Goal: Complete application form: Complete application form

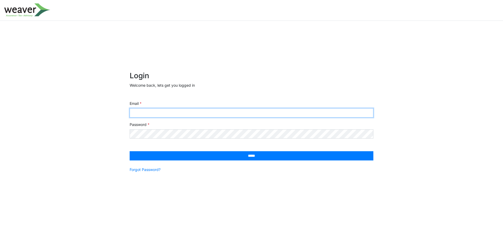
click at [232, 112] on input "Email" at bounding box center [252, 112] width 244 height 9
paste input "**********"
type input "**********"
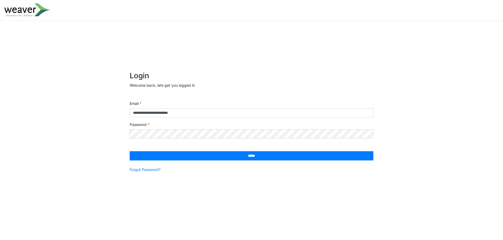
click at [229, 149] on form "**********" at bounding box center [252, 125] width 244 height 107
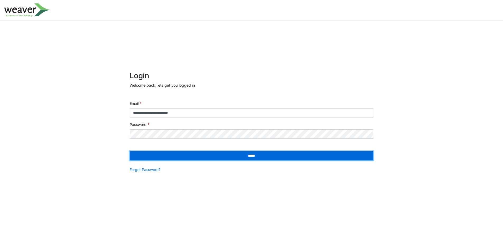
click at [227, 153] on input "*****" at bounding box center [252, 156] width 244 height 9
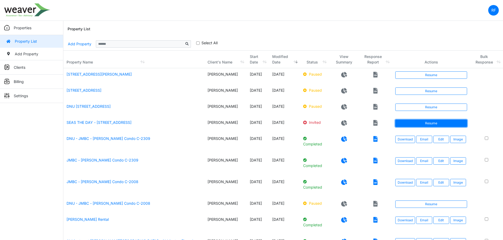
click at [400, 127] on link "Resume" at bounding box center [431, 123] width 72 height 7
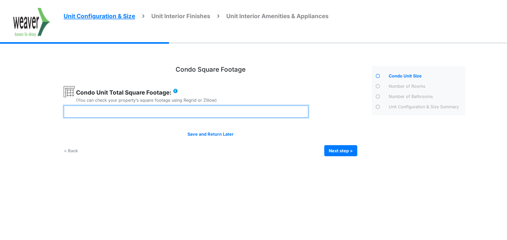
click at [130, 111] on input "number" at bounding box center [186, 112] width 245 height 12
click at [163, 108] on input "number" at bounding box center [186, 112] width 245 height 12
type input "****"
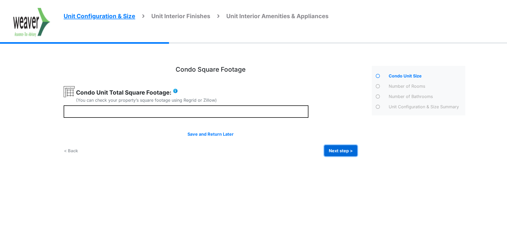
click at [342, 153] on button "Next step >" at bounding box center [340, 150] width 33 height 11
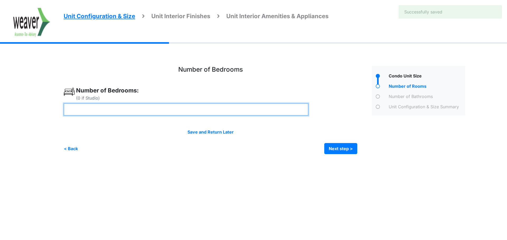
click at [107, 112] on input "number" at bounding box center [186, 109] width 245 height 12
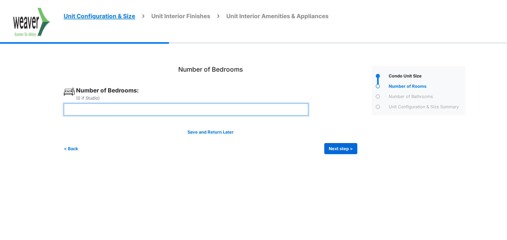
type input "*"
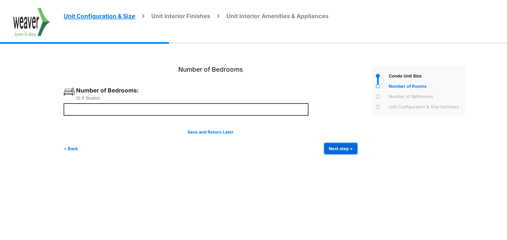
click at [329, 147] on button "Next step >" at bounding box center [340, 148] width 33 height 11
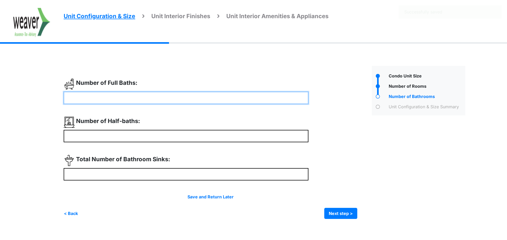
click at [124, 102] on input "number" at bounding box center [186, 98] width 245 height 12
type input "*"
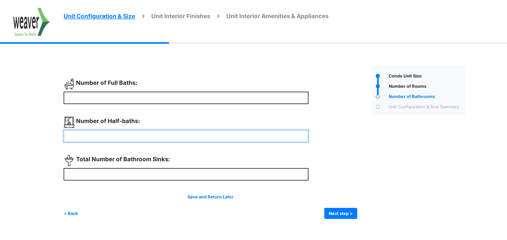
click at [136, 133] on input "number" at bounding box center [186, 136] width 245 height 12
type input "*"
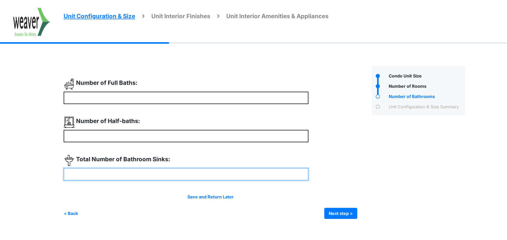
click at [139, 173] on input "number" at bounding box center [186, 174] width 245 height 12
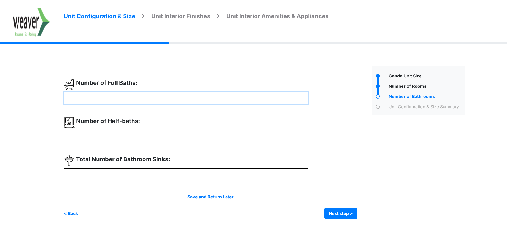
drag, startPoint x: 121, startPoint y: 99, endPoint x: 44, endPoint y: 99, distance: 77.1
click at [44, 99] on div "Unit Configuration & Size Unit Interior Finishes Unit Interior Amenities & Appl…" at bounding box center [253, 141] width 507 height 172
type input "*"
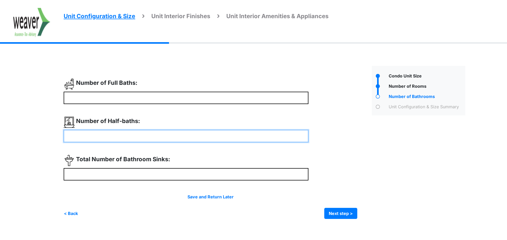
drag, startPoint x: 124, startPoint y: 134, endPoint x: 66, endPoint y: 132, distance: 58.1
click at [66, 132] on input "*" at bounding box center [186, 136] width 245 height 12
type input "*"
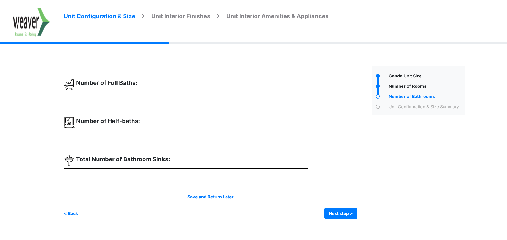
click at [187, 150] on div "* *" at bounding box center [216, 149] width 304 height 141
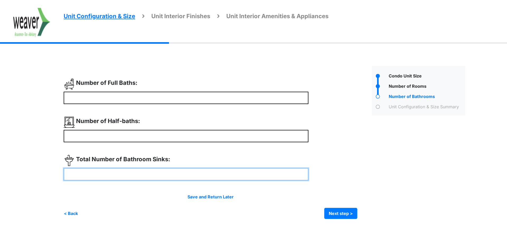
click at [135, 171] on input "number" at bounding box center [186, 174] width 245 height 12
drag, startPoint x: 163, startPoint y: 171, endPoint x: 56, endPoint y: 154, distance: 108.5
click at [56, 154] on div "Unit Configuration & Size Unit Interior Finishes Unit Interior Amenities & Appl…" at bounding box center [253, 141] width 507 height 172
type input "*"
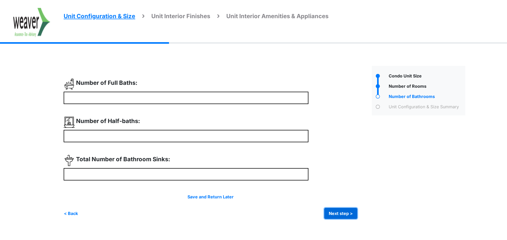
click at [346, 209] on button "Next step >" at bounding box center [340, 213] width 33 height 11
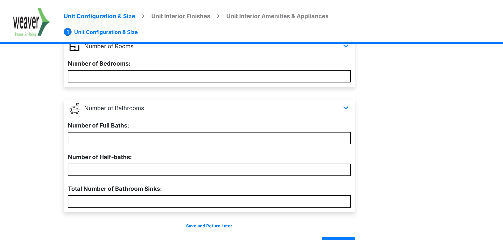
scroll to position [137, 0]
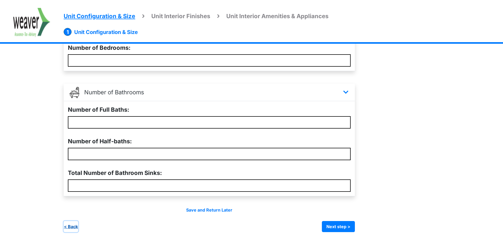
click at [68, 230] on button "< Back" at bounding box center [71, 226] width 15 height 11
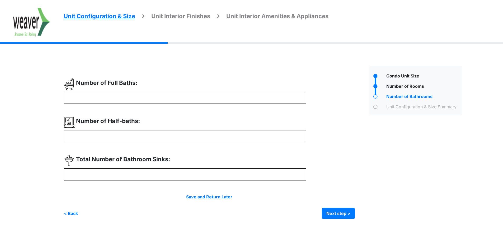
scroll to position [0, 0]
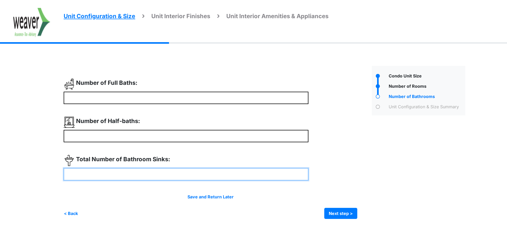
drag, startPoint x: 85, startPoint y: 179, endPoint x: 58, endPoint y: 177, distance: 27.8
click at [58, 177] on div "Unit Configuration & Size Unit Interior Finishes Unit Interior Amenities & Appl…" at bounding box center [253, 141] width 507 height 172
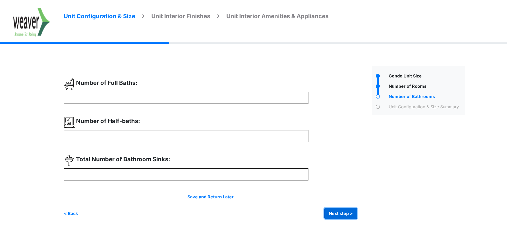
click at [343, 211] on button "Next step >" at bounding box center [340, 213] width 33 height 11
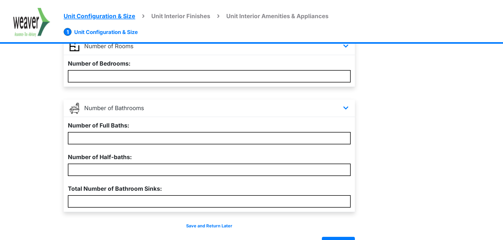
scroll to position [137, 0]
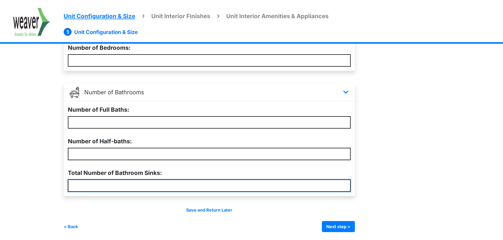
drag, startPoint x: 98, startPoint y: 182, endPoint x: 49, endPoint y: 183, distance: 49.4
click at [49, 183] on div "Unit Configuration & Size Unit Interior Finishes Unit Interior Amenities & Appl…" at bounding box center [251, 79] width 503 height 322
type input "**"
click at [340, 231] on button "Next step >" at bounding box center [338, 226] width 33 height 11
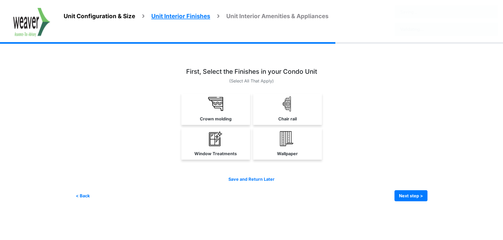
scroll to position [0, 0]
drag, startPoint x: 207, startPoint y: 102, endPoint x: 324, endPoint y: 124, distance: 118.9
click at [208, 102] on link "Crown molding" at bounding box center [217, 108] width 69 height 31
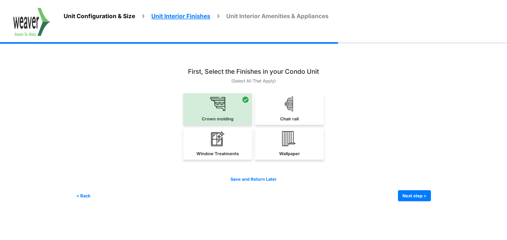
click at [240, 153] on link "Window Treatments" at bounding box center [217, 143] width 69 height 31
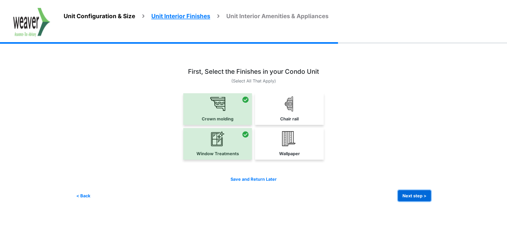
click at [420, 194] on button "Next step >" at bounding box center [414, 196] width 33 height 11
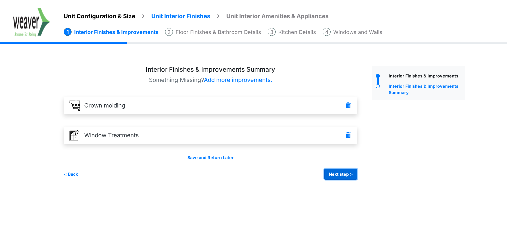
click at [342, 174] on button "Next step >" at bounding box center [340, 174] width 33 height 11
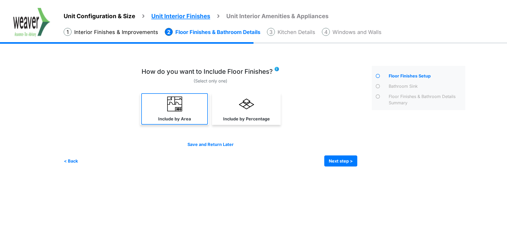
click at [184, 116] on label "Include by Area" at bounding box center [174, 119] width 33 height 6
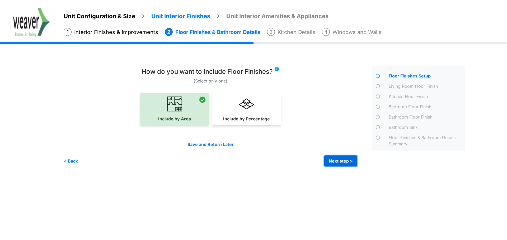
click at [349, 164] on button "Next step >" at bounding box center [340, 161] width 33 height 11
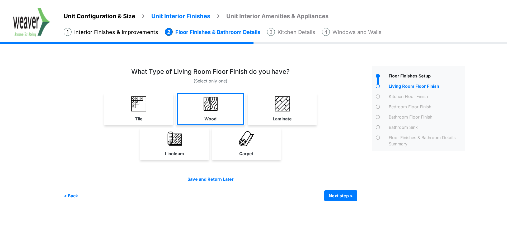
drag, startPoint x: 129, startPoint y: 100, endPoint x: 179, endPoint y: 110, distance: 51.2
click at [129, 100] on link "Tile" at bounding box center [138, 108] width 67 height 31
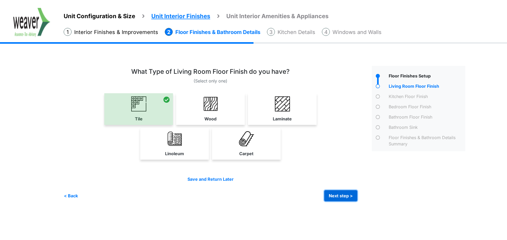
click at [345, 198] on button "Next step >" at bounding box center [340, 196] width 33 height 11
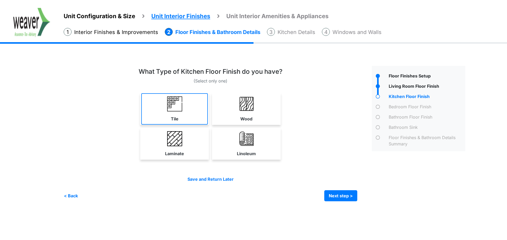
click at [180, 110] on img at bounding box center [174, 104] width 15 height 15
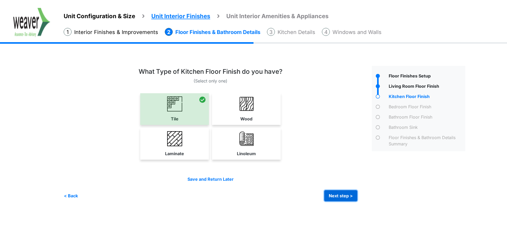
click at [349, 197] on button "Next step >" at bounding box center [340, 196] width 33 height 11
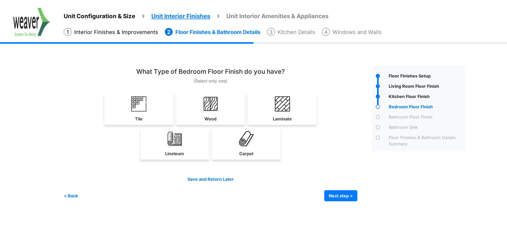
click at [249, 202] on div "Condo Square Footage **** Next step >" at bounding box center [266, 132] width 405 height 154
click at [217, 105] on img at bounding box center [210, 104] width 15 height 15
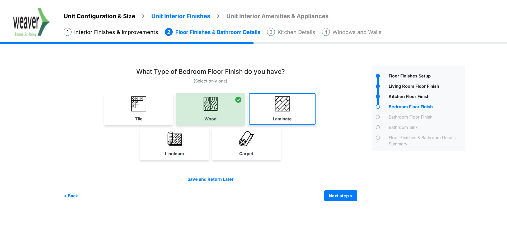
click at [280, 107] on img at bounding box center [282, 104] width 15 height 15
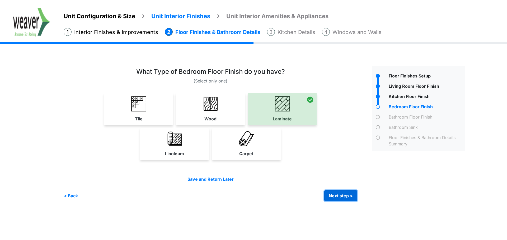
click at [342, 195] on button "Next step >" at bounding box center [340, 196] width 33 height 11
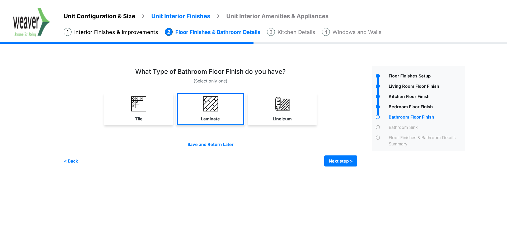
drag, startPoint x: 151, startPoint y: 111, endPoint x: 211, endPoint y: 107, distance: 59.6
click at [152, 111] on link "Tile" at bounding box center [138, 108] width 67 height 31
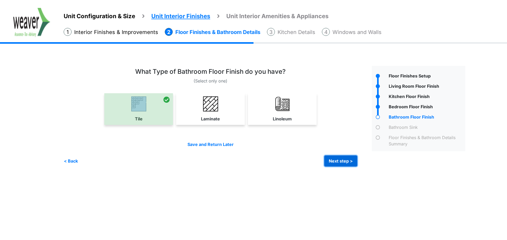
click at [333, 157] on button "Next step >" at bounding box center [340, 161] width 33 height 11
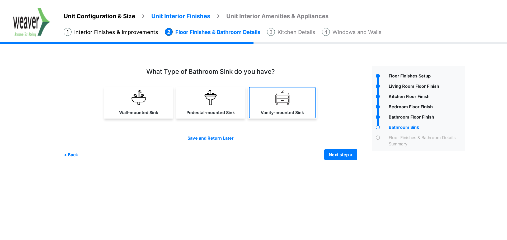
click at [294, 105] on link "Vanity-mounted Sink" at bounding box center [282, 102] width 67 height 31
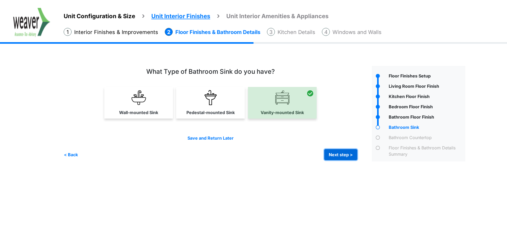
click at [346, 158] on button "Next step >" at bounding box center [340, 154] width 33 height 11
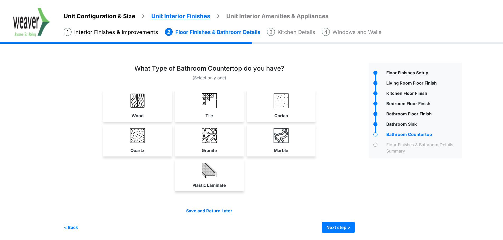
scroll to position [4, 0]
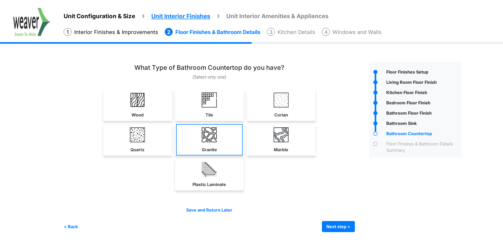
click at [226, 154] on link "Granite" at bounding box center [209, 139] width 67 height 31
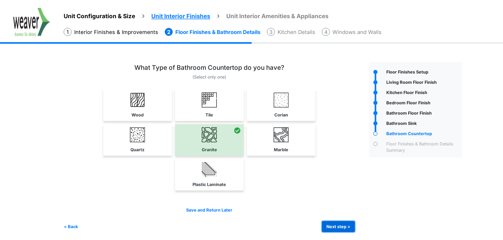
drag, startPoint x: 342, startPoint y: 225, endPoint x: 334, endPoint y: 173, distance: 52.9
click at [334, 173] on div "(Select only one) Wood" at bounding box center [215, 148] width 302 height 168
click at [335, 226] on button "Next step >" at bounding box center [338, 226] width 33 height 11
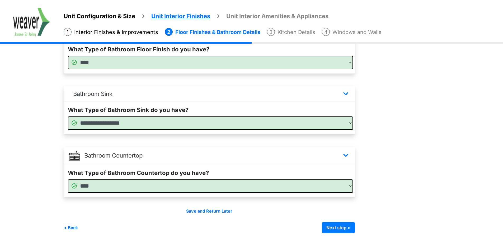
scroll to position [327, 0]
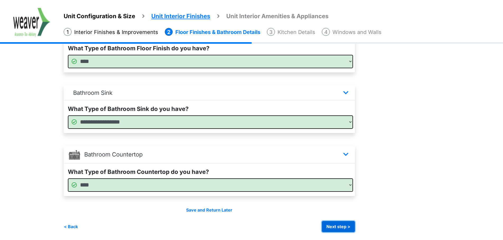
click at [344, 232] on button "Next step >" at bounding box center [338, 226] width 33 height 11
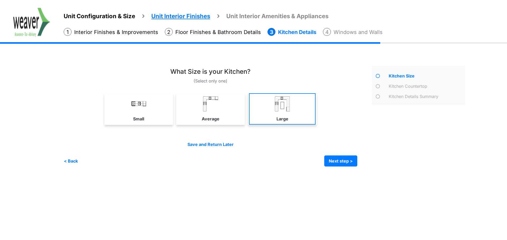
click at [272, 108] on link "Large" at bounding box center [282, 108] width 67 height 31
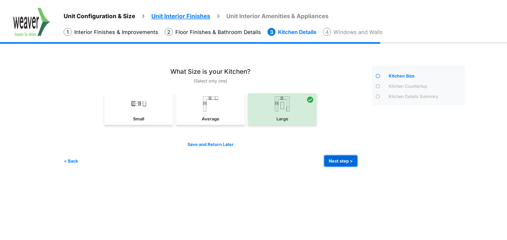
click at [348, 160] on button "Next step >" at bounding box center [340, 161] width 33 height 11
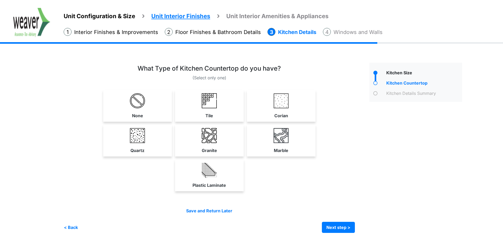
scroll to position [4, 0]
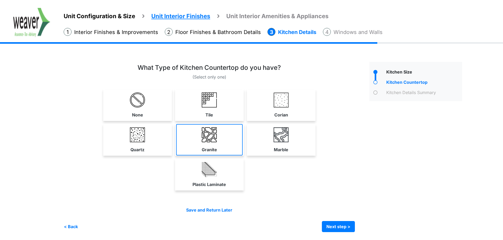
click at [233, 145] on link "Granite" at bounding box center [209, 139] width 67 height 31
select select "*"
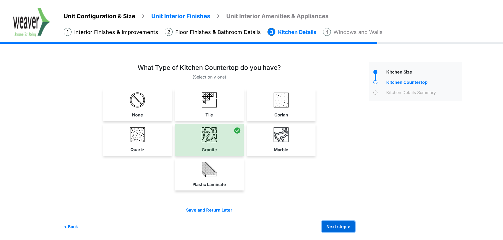
click at [340, 227] on button "Next step >" at bounding box center [338, 226] width 33 height 11
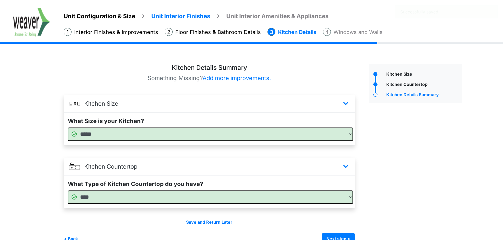
scroll to position [14, 0]
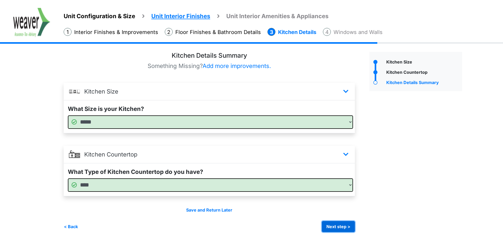
click at [347, 228] on button "Next step >" at bounding box center [338, 226] width 33 height 11
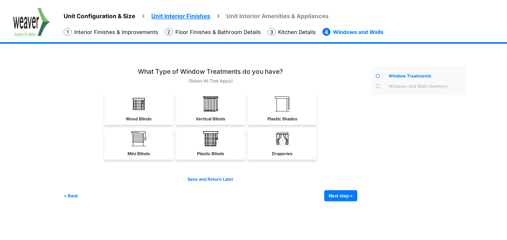
click at [193, 135] on link "Plastic Blinds" at bounding box center [210, 143] width 69 height 31
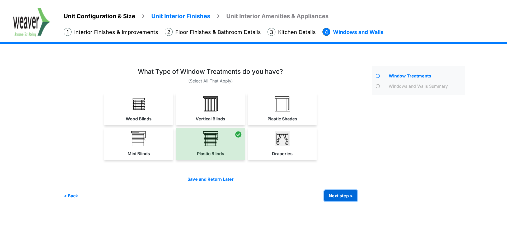
click at [347, 198] on button "Next step >" at bounding box center [340, 196] width 33 height 11
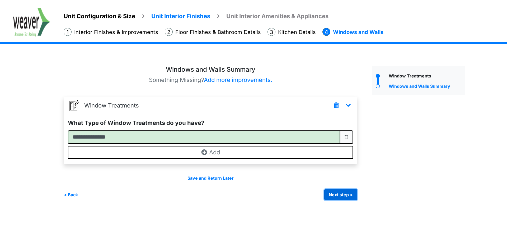
click at [339, 192] on button "Next step >" at bounding box center [340, 195] width 33 height 11
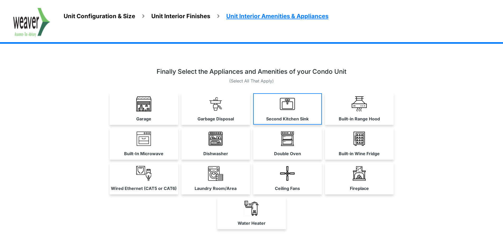
click at [317, 105] on link "Second Kitchen Sink" at bounding box center [287, 108] width 69 height 31
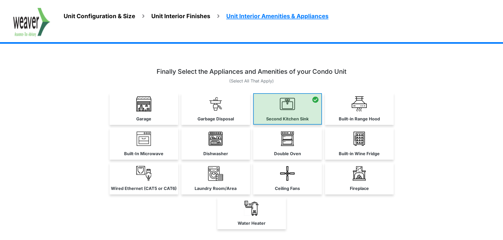
click at [317, 105] on div at bounding box center [287, 109] width 69 height 32
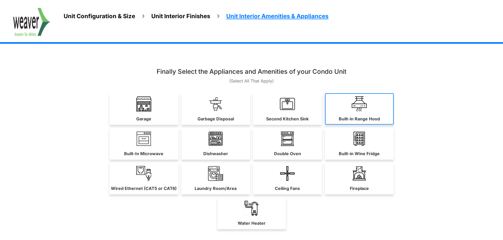
click at [368, 105] on link "Built-in Range Hood" at bounding box center [359, 108] width 69 height 31
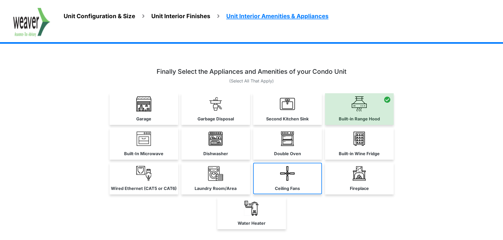
click at [278, 186] on label "Ceiling Fans" at bounding box center [287, 189] width 25 height 6
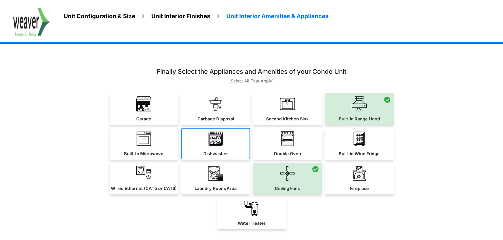
click at [221, 153] on label "Dishwasher" at bounding box center [215, 154] width 25 height 6
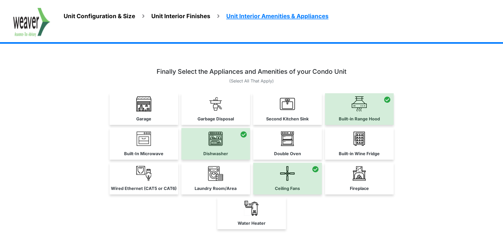
drag, startPoint x: 223, startPoint y: 183, endPoint x: 212, endPoint y: 182, distance: 11.1
click at [223, 183] on link "Laundry Room/Area" at bounding box center [215, 178] width 69 height 31
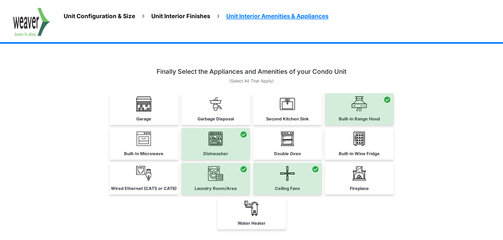
drag, startPoint x: 144, startPoint y: 176, endPoint x: 144, endPoint y: 171, distance: 5.3
click at [144, 176] on img at bounding box center [143, 173] width 15 height 15
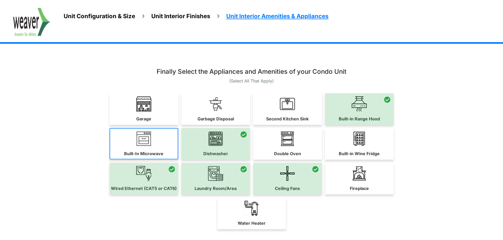
click at [152, 145] on link "Built-In Microwave" at bounding box center [144, 143] width 69 height 31
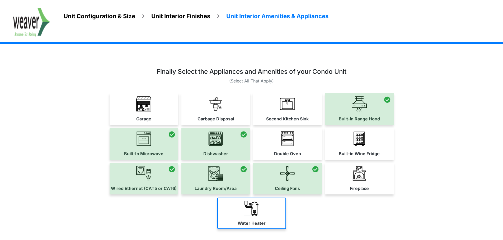
click at [255, 211] on img at bounding box center [251, 208] width 15 height 15
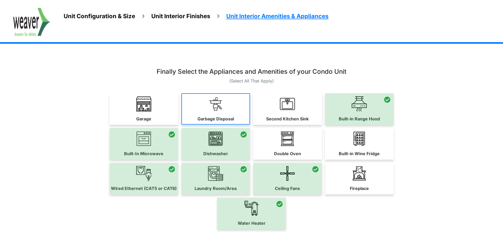
click at [195, 117] on link "Garbage Disposal" at bounding box center [215, 108] width 69 height 31
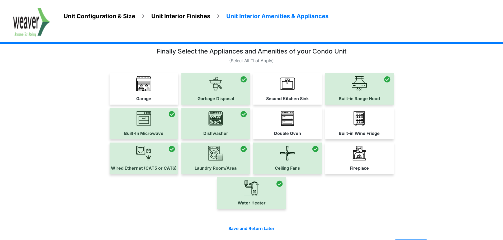
scroll to position [39, 0]
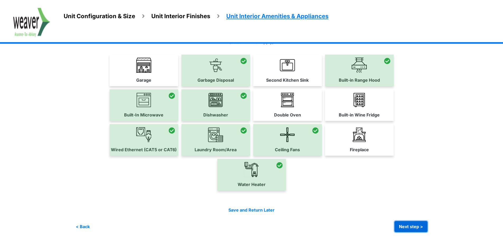
click at [412, 226] on button "Next step >" at bounding box center [410, 226] width 33 height 11
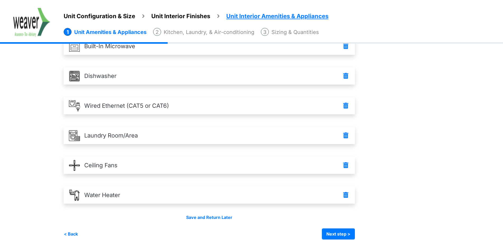
scroll to position [126, 0]
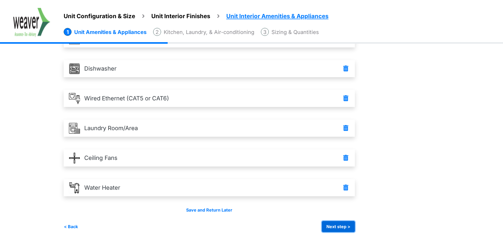
click at [340, 228] on button "Next step >" at bounding box center [338, 226] width 33 height 11
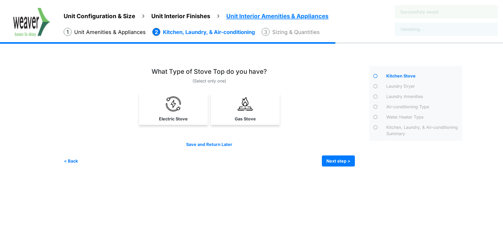
scroll to position [0, 0]
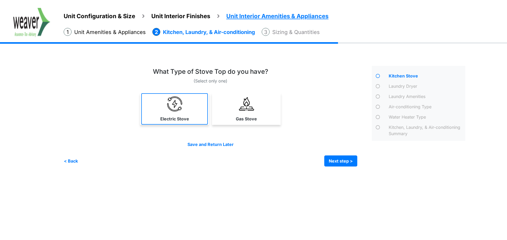
click at [188, 115] on link "Electric Stove" at bounding box center [174, 108] width 67 height 31
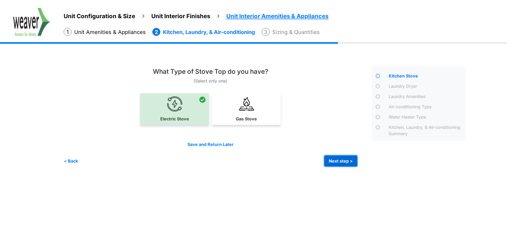
drag, startPoint x: 339, startPoint y: 163, endPoint x: 325, endPoint y: 157, distance: 15.2
click at [339, 162] on button "Next step >" at bounding box center [340, 161] width 33 height 11
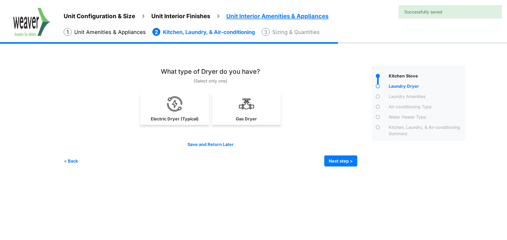
drag, startPoint x: 185, startPoint y: 117, endPoint x: 240, endPoint y: 135, distance: 57.3
click at [186, 117] on label "Electric Dryer (Typical)" at bounding box center [175, 119] width 48 height 6
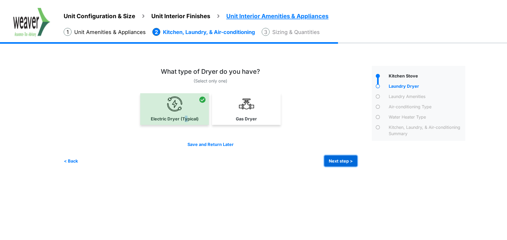
click at [340, 163] on button "Next step >" at bounding box center [340, 161] width 33 height 11
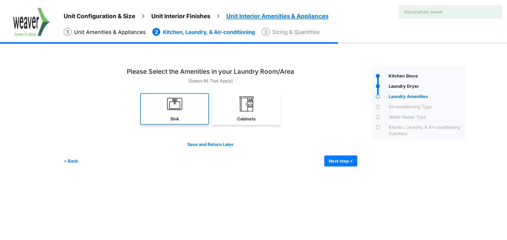
click at [188, 121] on link "Sink" at bounding box center [174, 108] width 69 height 31
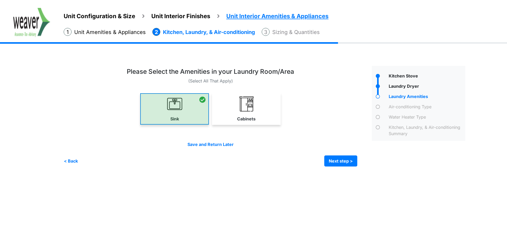
click at [186, 102] on div at bounding box center [174, 109] width 69 height 32
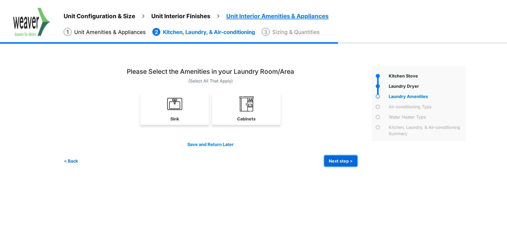
click at [331, 162] on button "Next step >" at bounding box center [340, 161] width 33 height 11
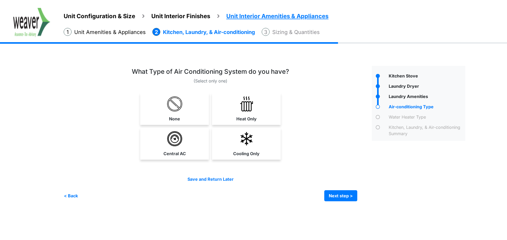
drag, startPoint x: 166, startPoint y: 151, endPoint x: 285, endPoint y: 149, distance: 119.3
click at [167, 151] on label "Central AC" at bounding box center [174, 154] width 22 height 6
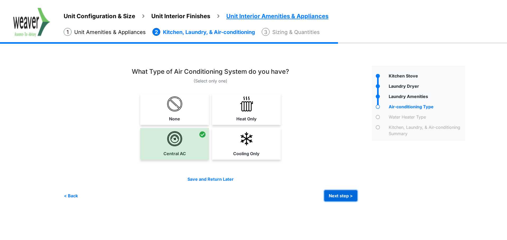
click at [353, 194] on button "Next step >" at bounding box center [340, 196] width 33 height 11
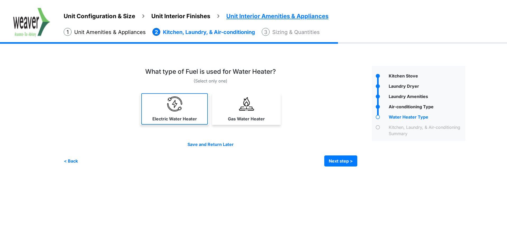
click at [181, 104] on img at bounding box center [174, 104] width 15 height 15
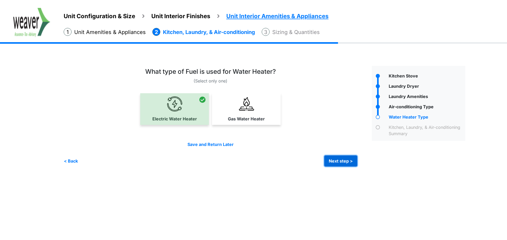
click at [337, 160] on button "Next step >" at bounding box center [340, 161] width 33 height 11
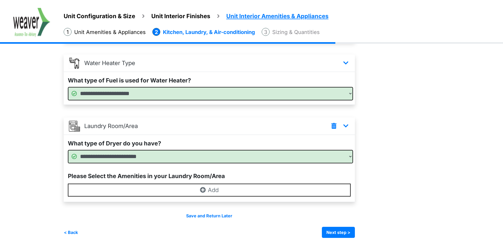
scroll to position [174, 0]
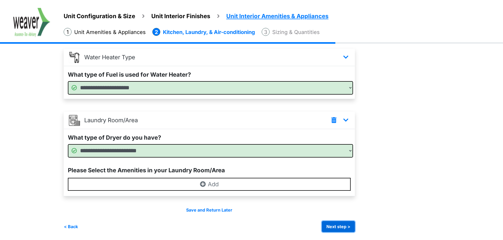
click at [351, 226] on button "Next step >" at bounding box center [338, 226] width 33 height 11
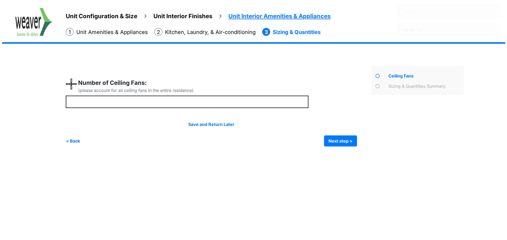
scroll to position [0, 0]
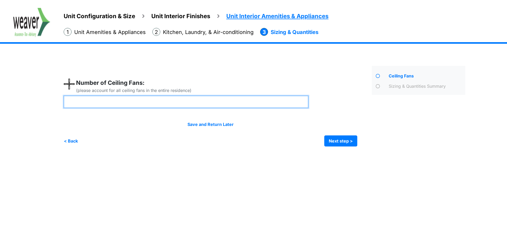
click at [110, 101] on input "number" at bounding box center [186, 102] width 245 height 12
click at [193, 97] on input "number" at bounding box center [186, 102] width 245 height 12
type input "*"
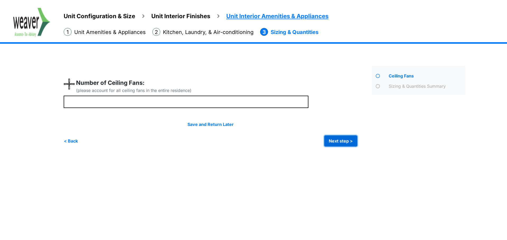
type input "*"
click at [344, 143] on button "Next step >" at bounding box center [340, 141] width 33 height 11
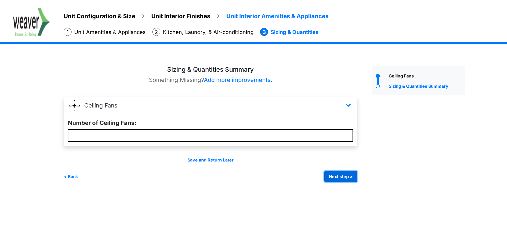
click at [334, 179] on button "Next step >" at bounding box center [340, 176] width 33 height 11
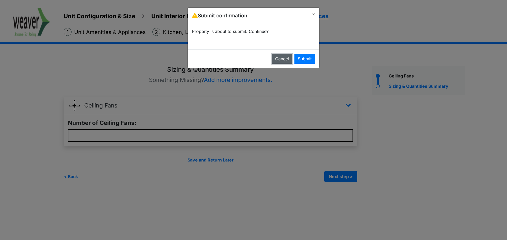
click at [285, 59] on button "Cancel" at bounding box center [282, 59] width 21 height 10
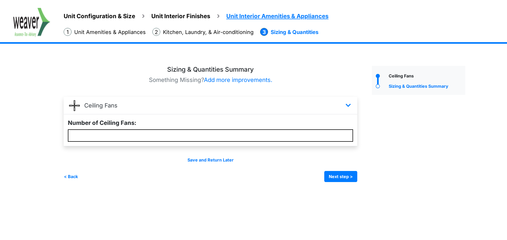
click at [25, 16] on img at bounding box center [31, 22] width 37 height 29
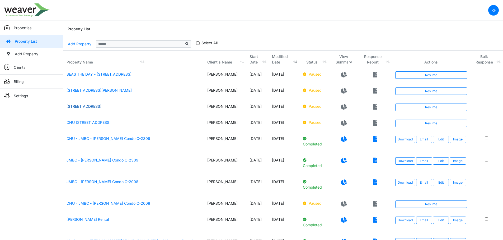
click at [101, 109] on link "[STREET_ADDRESS]" at bounding box center [84, 106] width 35 height 4
click at [438, 106] on link "Resume" at bounding box center [431, 107] width 72 height 7
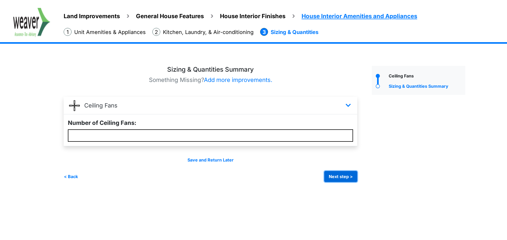
click at [353, 179] on button "Next step >" at bounding box center [340, 176] width 33 height 11
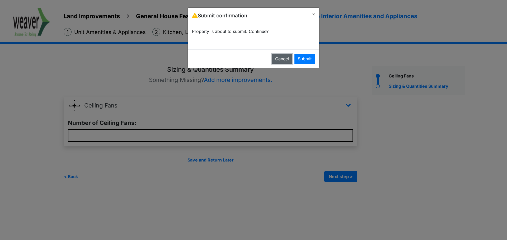
click at [284, 62] on button "Cancel" at bounding box center [282, 59] width 21 height 10
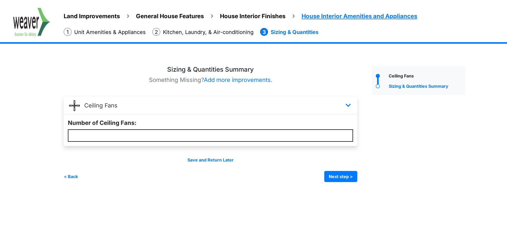
click at [16, 16] on img at bounding box center [31, 22] width 37 height 29
